Goal: Transaction & Acquisition: Download file/media

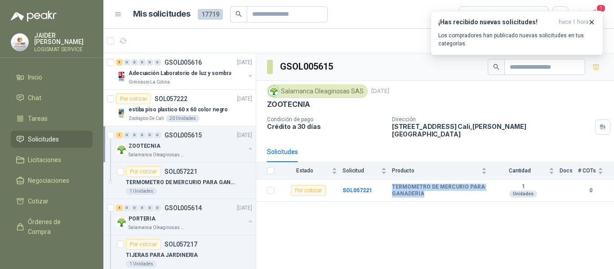
scroll to position [45, 0]
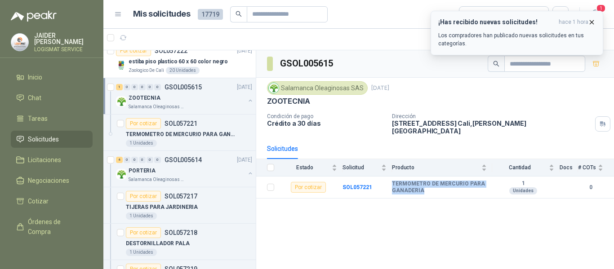
click at [588, 24] on icon "button" at bounding box center [592, 22] width 8 height 8
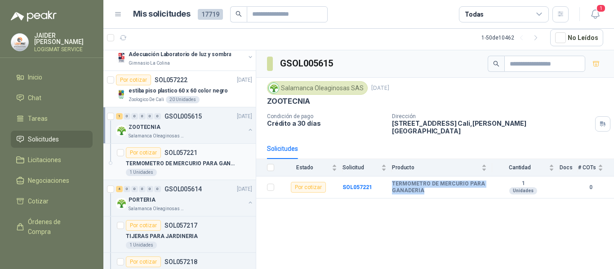
scroll to position [0, 0]
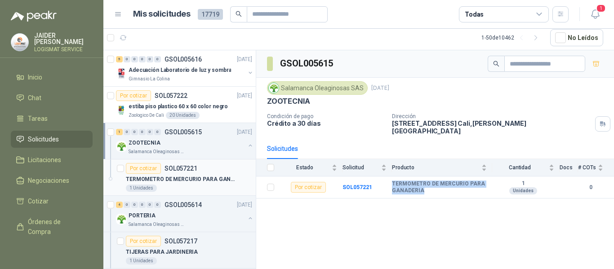
click at [186, 186] on div "1 Unidades" at bounding box center [189, 188] width 126 height 7
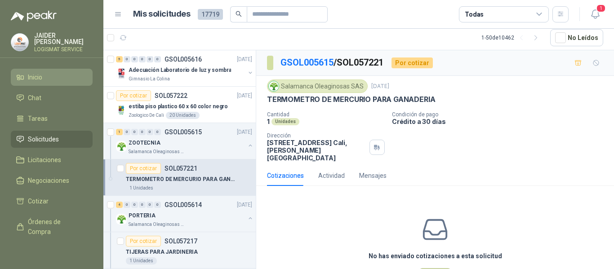
click at [39, 75] on span "Inicio" at bounding box center [35, 77] width 14 height 10
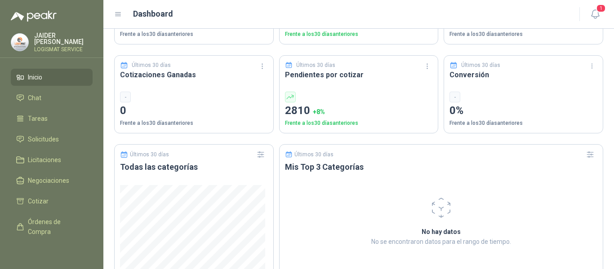
scroll to position [359, 0]
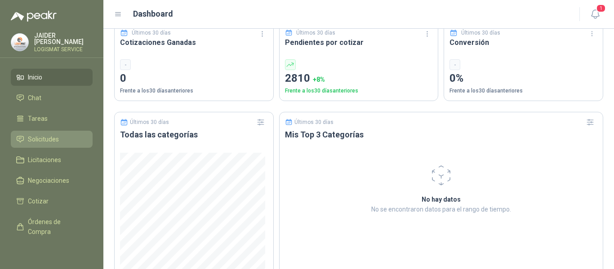
click at [49, 138] on span "Solicitudes" at bounding box center [43, 139] width 31 height 10
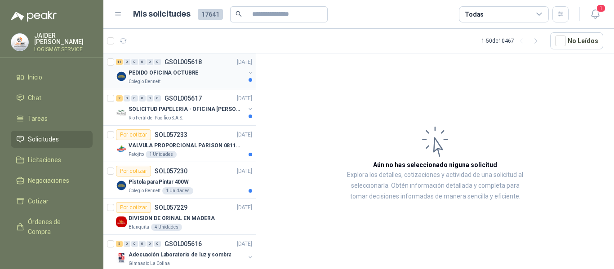
scroll to position [90, 0]
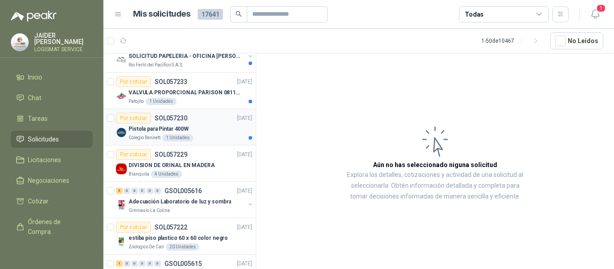
click at [192, 139] on div "Colegio [PERSON_NAME] 1 Unidades" at bounding box center [190, 137] width 124 height 7
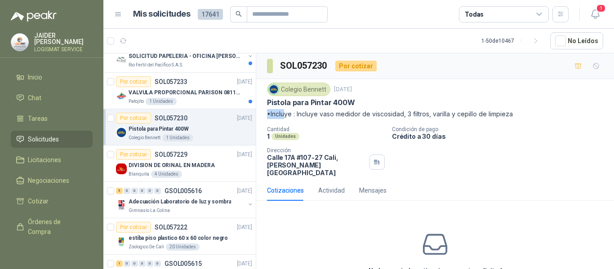
drag, startPoint x: 354, startPoint y: 101, endPoint x: 282, endPoint y: 110, distance: 72.8
click at [282, 110] on div "Colegio [PERSON_NAME] [DATE] Pistola para Pintar 400W •Incluye : Incluye vaso m…" at bounding box center [435, 101] width 336 height 36
click at [282, 110] on p "•Incluye : Incluye vaso medidor de viscosidad, 3 filtros, varilla y cepillo de …" at bounding box center [435, 114] width 336 height 10
drag, startPoint x: 353, startPoint y: 101, endPoint x: 264, endPoint y: 103, distance: 89.4
click at [264, 103] on div "Colegio [PERSON_NAME] [DATE] Pistola para Pintar 400W •Incluye : Incluye vaso m…" at bounding box center [435, 129] width 358 height 101
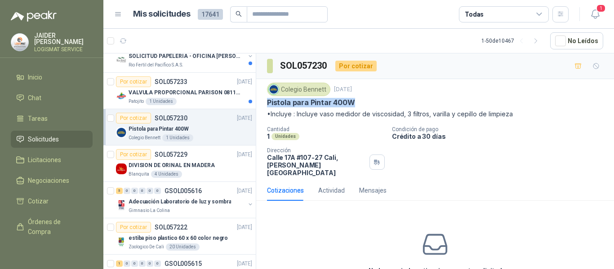
copy p "Pistola para Pintar 400W"
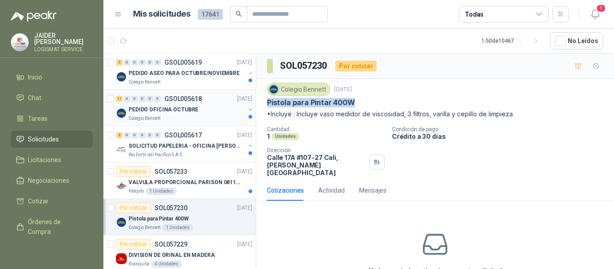
click at [197, 115] on div "Colegio Bennett" at bounding box center [186, 118] width 116 height 7
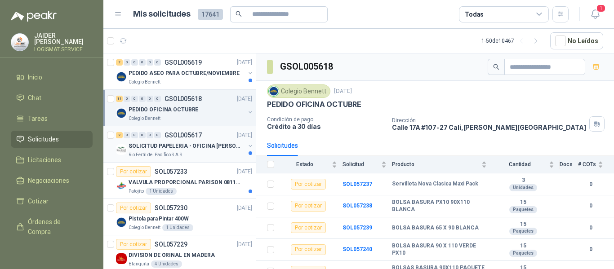
click at [137, 144] on p "SOLICITUD PAPELERIA - OFICINA [PERSON_NAME]" at bounding box center [184, 146] width 112 height 9
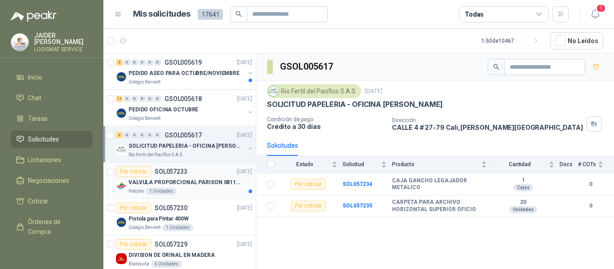
click at [182, 168] on p "SOL057233" at bounding box center [171, 171] width 33 height 6
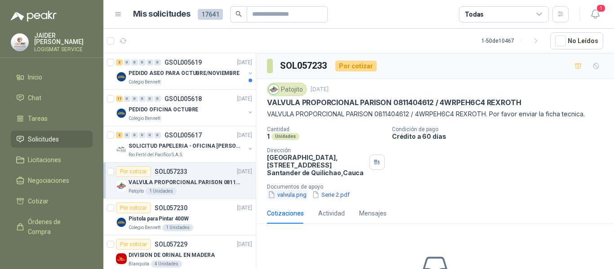
click at [286, 194] on button "valvula.png" at bounding box center [287, 194] width 40 height 9
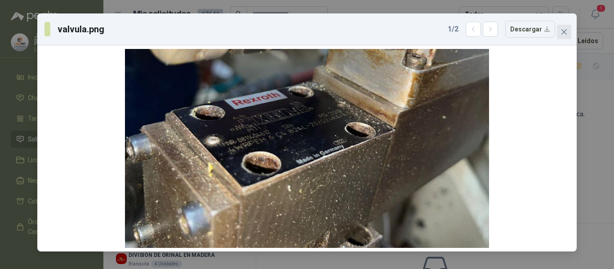
click at [566, 33] on icon "close" at bounding box center [563, 31] width 7 height 7
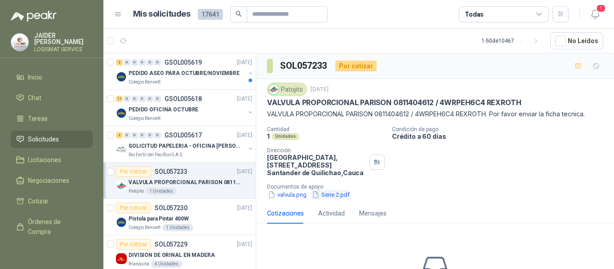
click at [334, 192] on button "Serie 2.pdf" at bounding box center [331, 194] width 40 height 9
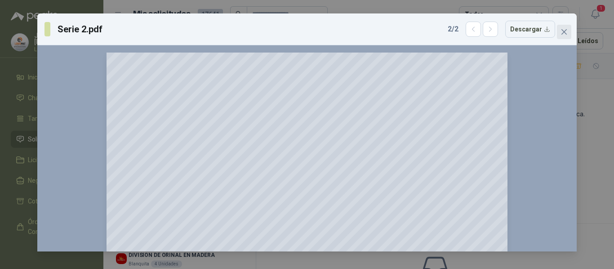
click at [559, 29] on span "Close" at bounding box center [564, 31] width 14 height 7
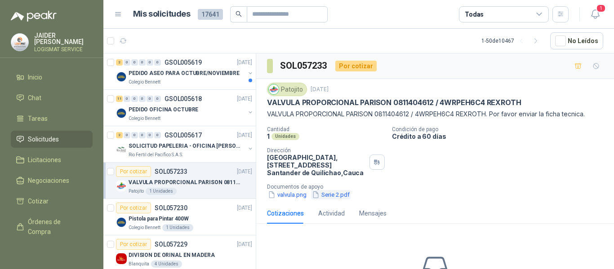
click at [329, 194] on button "Serie 2.pdf" at bounding box center [331, 194] width 40 height 9
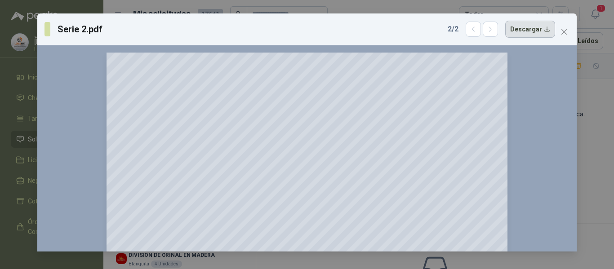
click at [525, 29] on button "Descargar" at bounding box center [530, 29] width 50 height 17
drag, startPoint x: 563, startPoint y: 35, endPoint x: 560, endPoint y: 39, distance: 4.8
click at [563, 35] on icon "close" at bounding box center [563, 31] width 7 height 7
